Goal: Task Accomplishment & Management: Complete application form

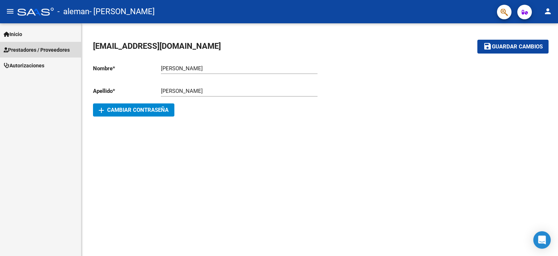
click at [55, 49] on span "Prestadores / Proveedores" at bounding box center [37, 50] width 66 height 8
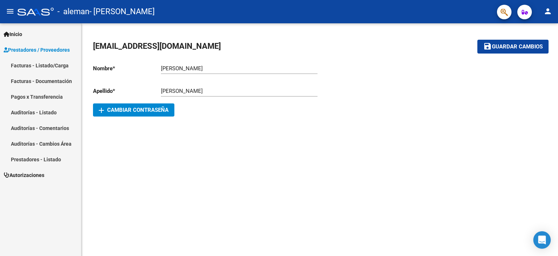
click at [42, 67] on link "Facturas - Listado/Carga" at bounding box center [40, 65] width 81 height 16
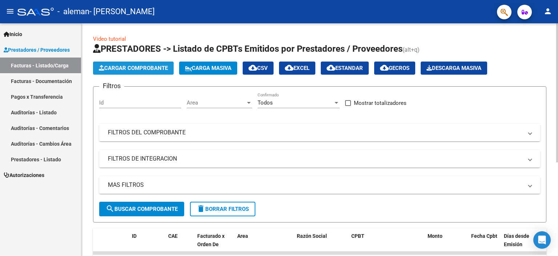
click at [151, 68] on span "Cargar Comprobante" at bounding box center [133, 68] width 69 height 7
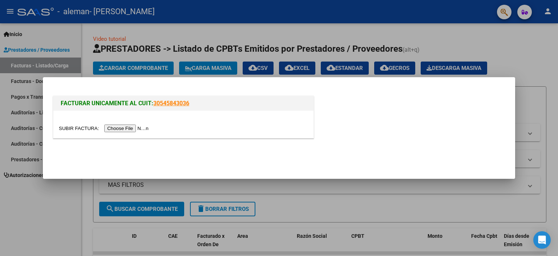
click at [149, 128] on input "file" at bounding box center [105, 128] width 92 height 8
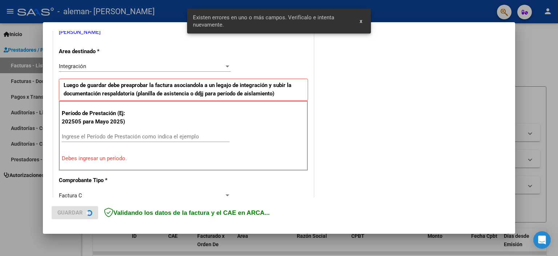
scroll to position [156, 0]
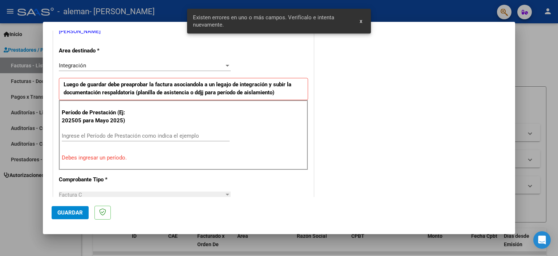
click at [119, 133] on input "Ingrese el Período de Prestación como indica el ejemplo" at bounding box center [146, 135] width 168 height 7
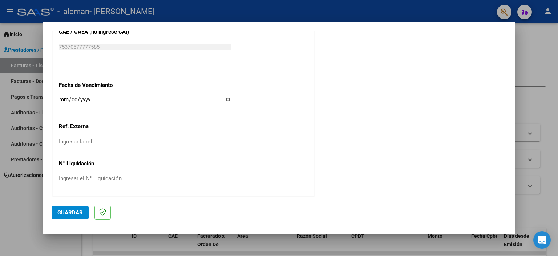
scroll to position [400, 0]
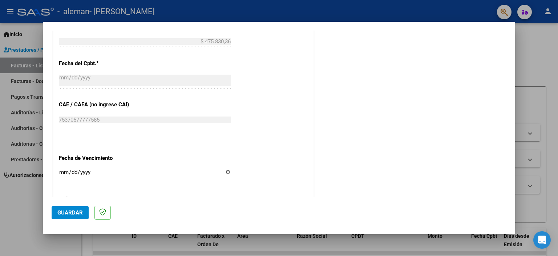
type input "202508"
click at [226, 172] on input "Ingresar la fecha" at bounding box center [145, 175] width 172 height 12
type input "[DATE]"
click at [70, 215] on span "Guardar" at bounding box center [69, 212] width 25 height 7
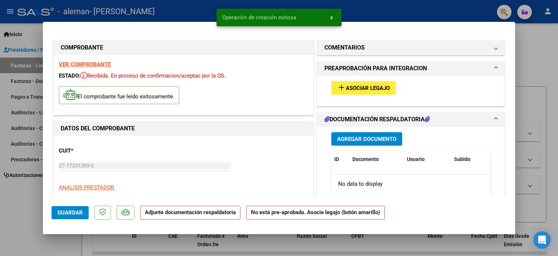
click at [376, 85] on span "Asociar Legajo" at bounding box center [368, 88] width 44 height 7
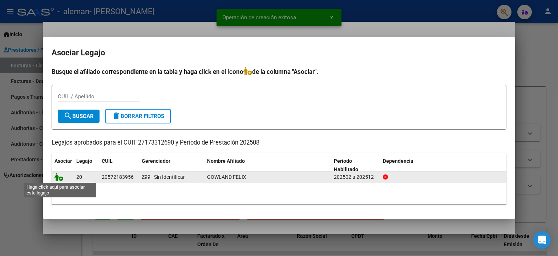
click at [58, 178] on icon at bounding box center [59, 177] width 9 height 8
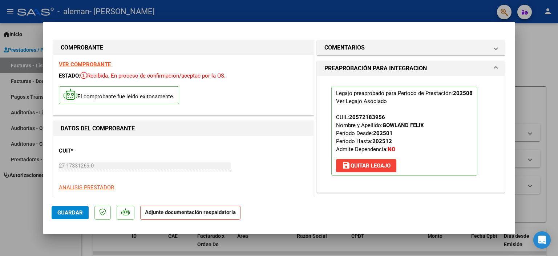
scroll to position [73, 0]
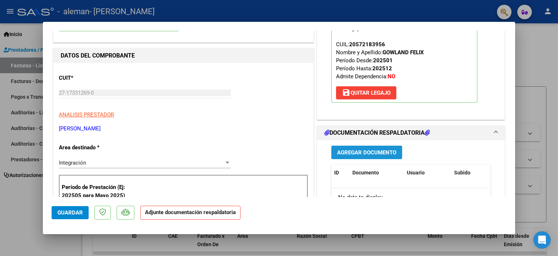
click at [367, 149] on span "Agregar Documento" at bounding box center [366, 152] width 59 height 7
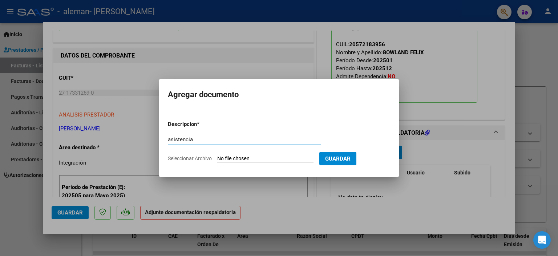
type input "asistencia"
click at [294, 160] on input "Seleccionar Archivo" at bounding box center [265, 158] width 96 height 7
type input "C:\fakepath\ASISTENCIA.pdf"
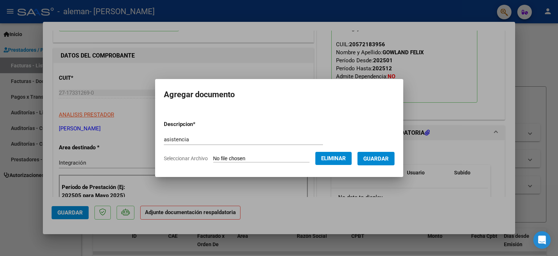
click at [380, 158] on span "Guardar" at bounding box center [376, 158] width 25 height 7
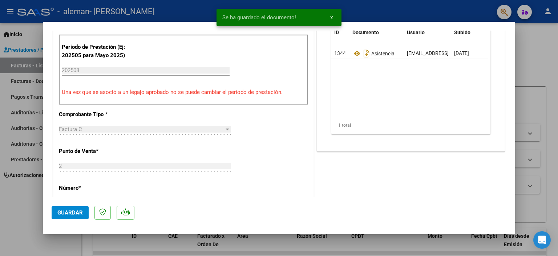
scroll to position [255, 0]
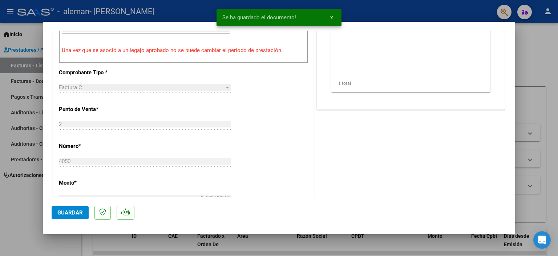
click at [81, 214] on span "Guardar" at bounding box center [69, 212] width 25 height 7
click at [31, 207] on div at bounding box center [279, 128] width 558 height 256
type input "$ 0,00"
